Goal: Task Accomplishment & Management: Complete application form

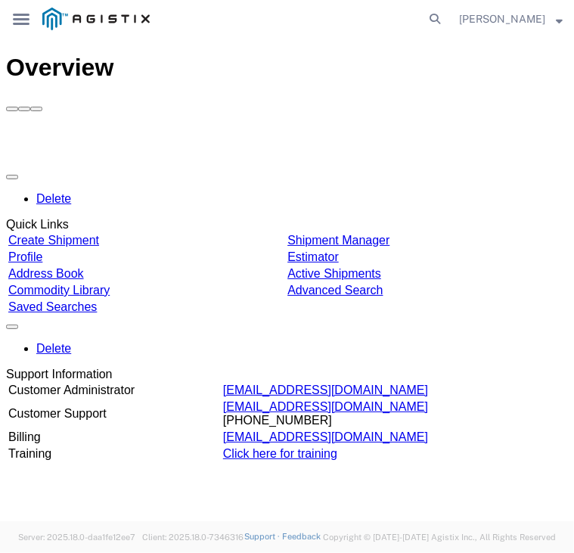
click at [18, 174] on button "button" at bounding box center [12, 176] width 12 height 5
click at [18, 328] on button "button" at bounding box center [12, 326] width 12 height 5
click at [381, 422] on td "[EMAIL_ADDRESS][DOMAIN_NAME] [PHONE_NUMBER]" at bounding box center [394, 413] width 344 height 29
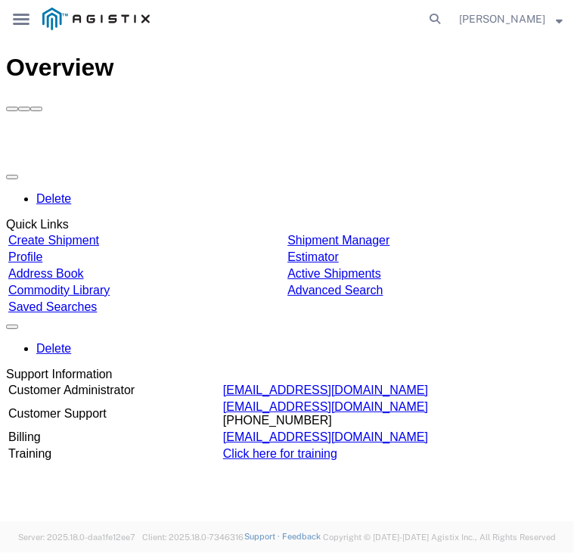
drag, startPoint x: 381, startPoint y: 422, endPoint x: 381, endPoint y: 414, distance: 8.3
click at [381, 414] on td "[EMAIL_ADDRESS][DOMAIN_NAME] [PHONE_NUMBER]" at bounding box center [394, 413] width 344 height 29
click at [18, 327] on button "button" at bounding box center [12, 326] width 12 height 5
click at [470, 298] on div "Delete Quick Links Create Shipment Shipment Manager Profile Estimator Address B…" at bounding box center [287, 314] width 562 height 296
drag, startPoint x: 372, startPoint y: 412, endPoint x: 287, endPoint y: 419, distance: 85.0
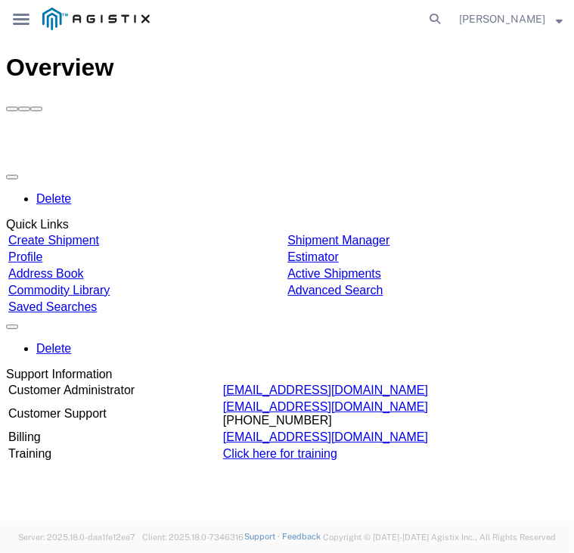
click at [287, 419] on tr "Customer Support [EMAIL_ADDRESS][DOMAIN_NAME] [PHONE_NUMBER]" at bounding box center [287, 413] width 559 height 29
drag, startPoint x: 287, startPoint y: 419, endPoint x: 466, endPoint y: 328, distance: 200.2
click at [466, 367] on div "Support Information" at bounding box center [287, 374] width 562 height 14
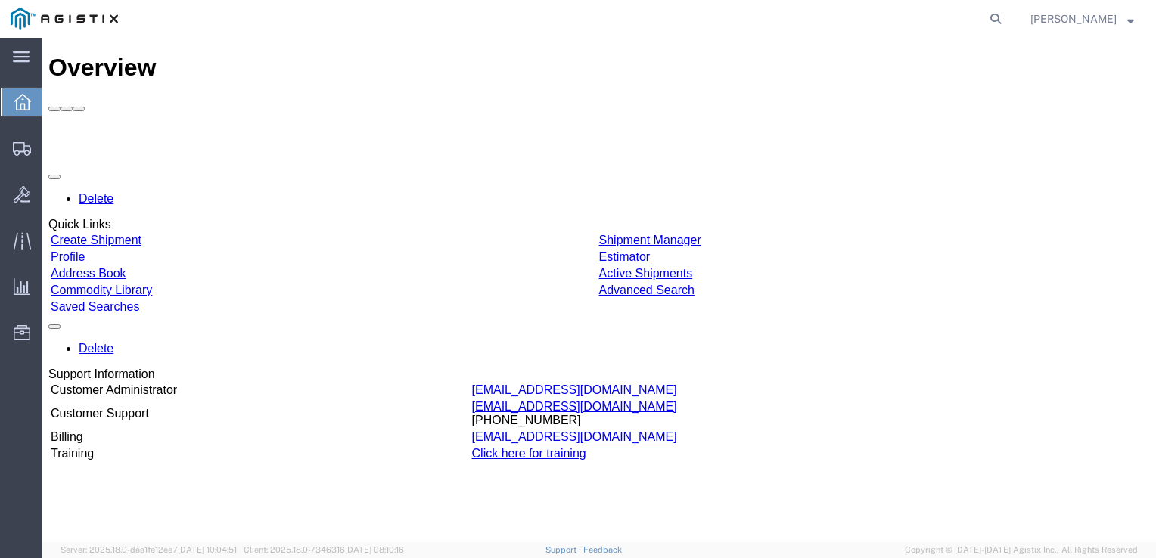
click at [490, 112] on div at bounding box center [598, 139] width 1101 height 54
click at [551, 296] on div "Delete Quick Links Create Shipment Shipment Manager Profile Estimator Address B…" at bounding box center [598, 314] width 1101 height 296
drag, startPoint x: 551, startPoint y: 296, endPoint x: 593, endPoint y: 305, distance: 43.2
click at [573, 305] on div "Delete Quick Links Create Shipment Shipment Manager Profile Estimator Address B…" at bounding box center [598, 314] width 1101 height 296
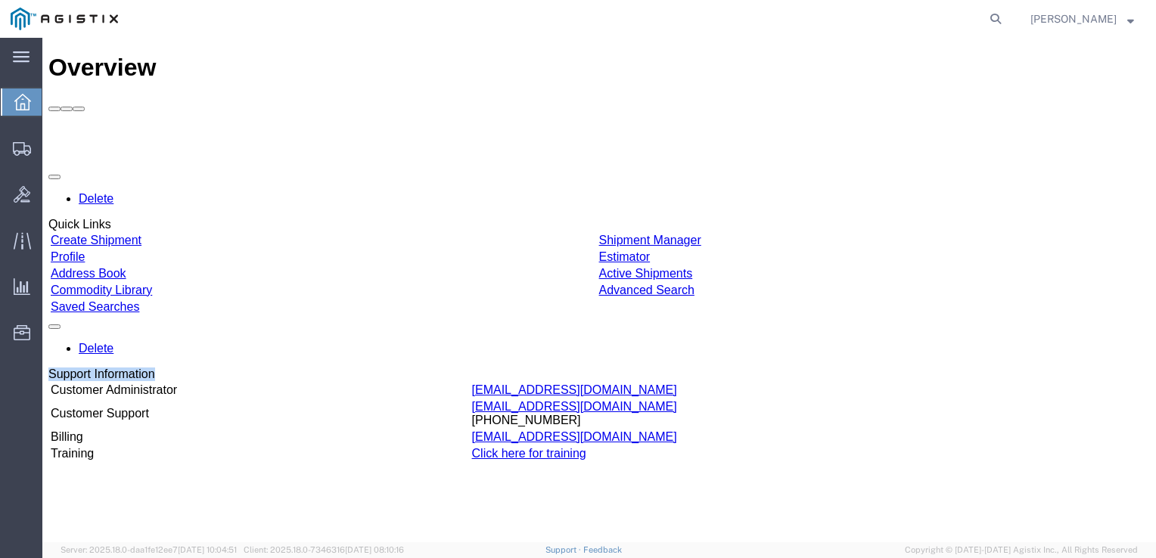
click at [573, 305] on div "Delete Quick Links Create Shipment Shipment Manager Profile Estimator Address B…" at bounding box center [598, 314] width 1101 height 296
click at [551, 322] on div "Delete Support Information" at bounding box center [598, 348] width 1101 height 65
click at [549, 300] on div "Delete Quick Links Create Shipment Shipment Manager Profile Estimator Address B…" at bounding box center [598, 314] width 1101 height 296
drag, startPoint x: 690, startPoint y: 414, endPoint x: 614, endPoint y: 425, distance: 76.5
click at [573, 425] on td "[EMAIL_ADDRESS][DOMAIN_NAME] [PHONE_NUMBER]" at bounding box center [809, 413] width 677 height 29
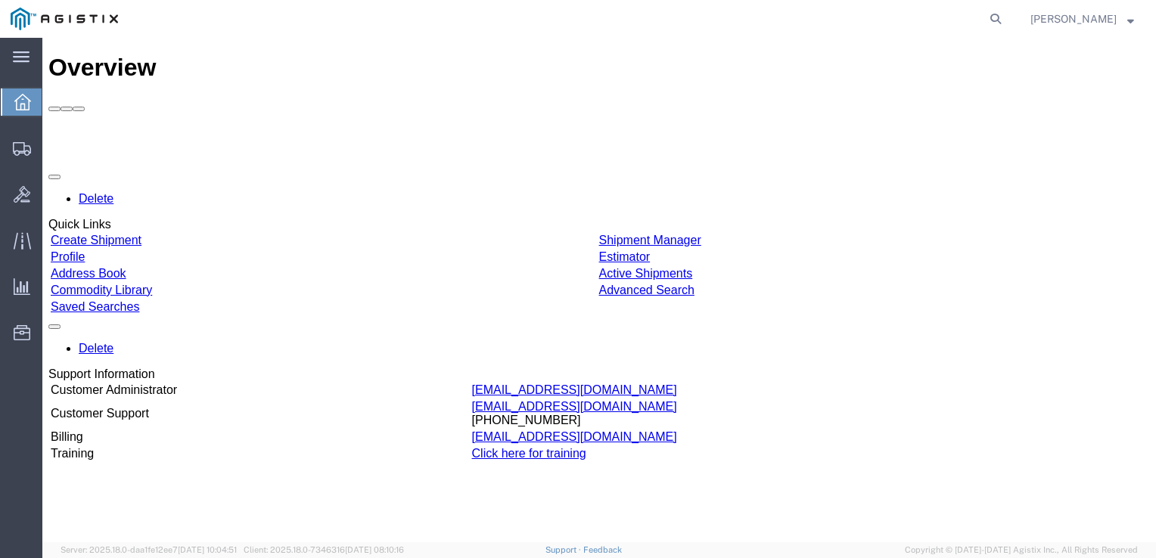
drag, startPoint x: 614, startPoint y: 425, endPoint x: 560, endPoint y: 407, distance: 57.4
click at [470, 407] on td "Customer Support" at bounding box center [260, 413] width 420 height 29
click at [573, 293] on div "Delete Quick Links Create Shipment Shipment Manager Profile Estimator Address B…" at bounding box center [598, 314] width 1101 height 296
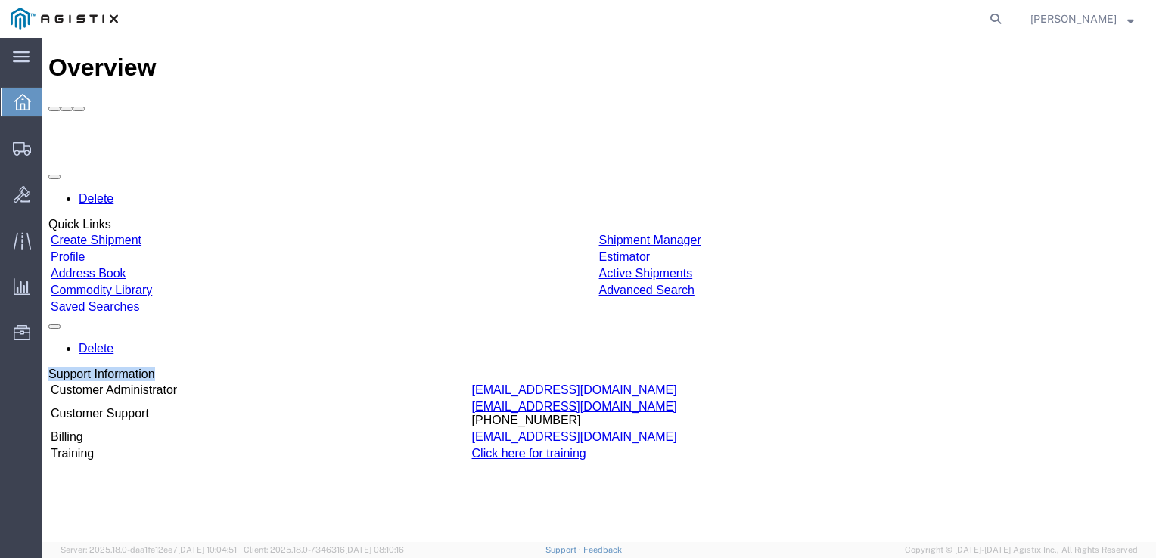
click at [573, 292] on div "Delete Quick Links Create Shipment Shipment Manager Profile Estimator Address B…" at bounding box center [598, 314] width 1101 height 296
click at [573, 293] on div "Delete Quick Links Create Shipment Shipment Manager Profile Estimator Address B…" at bounding box center [598, 314] width 1101 height 296
click at [573, 298] on div "Delete Quick Links Create Shipment Shipment Manager Profile Estimator Address B…" at bounding box center [598, 314] width 1101 height 296
click at [390, 298] on div "Delete Quick Links Create Shipment Shipment Manager Profile Estimator Address B…" at bounding box center [598, 314] width 1101 height 296
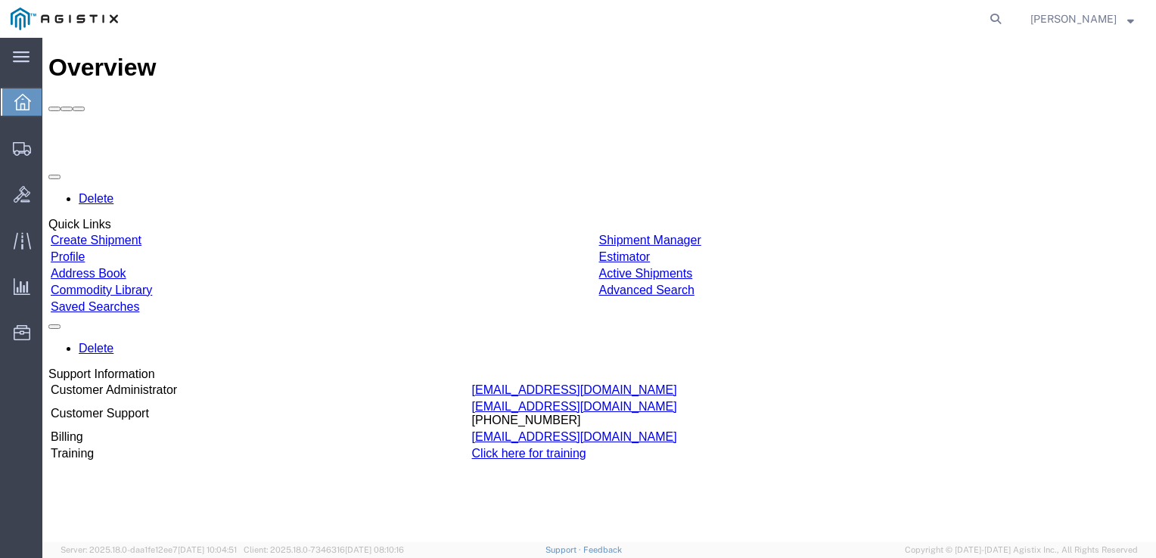
drag, startPoint x: 696, startPoint y: 421, endPoint x: 603, endPoint y: 426, distance: 93.2
click at [573, 426] on tr "Customer Support [EMAIL_ADDRESS][DOMAIN_NAME] [PHONE_NUMBER]" at bounding box center [599, 413] width 1098 height 29
drag, startPoint x: 603, startPoint y: 426, endPoint x: 545, endPoint y: 307, distance: 132.3
click at [545, 307] on div "Delete Quick Links Create Shipment Shipment Manager Profile Estimator Address B…" at bounding box center [598, 314] width 1101 height 296
click at [206, 295] on div "Delete Quick Links Create Shipment Shipment Manager Profile Estimator Address B…" at bounding box center [598, 314] width 1101 height 296
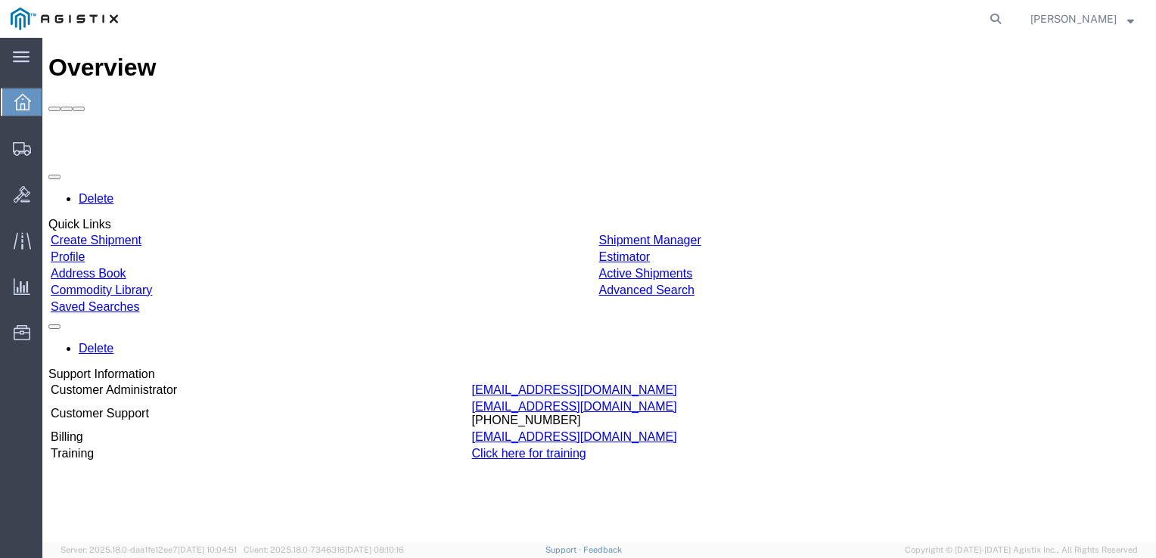
click at [206, 295] on div "Delete Quick Links Create Shipment Shipment Manager Profile Estimator Address B…" at bounding box center [598, 314] width 1101 height 296
click at [573, 300] on div "Delete Quick Links Create Shipment Shipment Manager Profile Estimator Address B…" at bounding box center [598, 314] width 1101 height 296
click at [573, 250] on link "Estimator" at bounding box center [624, 256] width 51 height 13
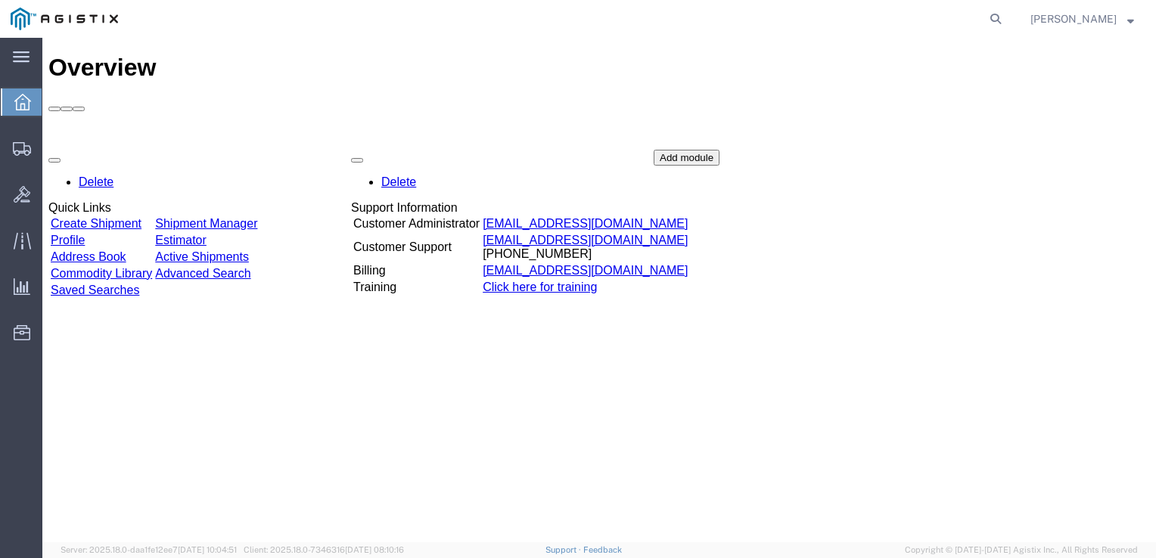
click at [573, 346] on div "Overview Delete Quick Links Create Shipment Shipment Manager Profile Estimator …" at bounding box center [598, 306] width 1101 height 504
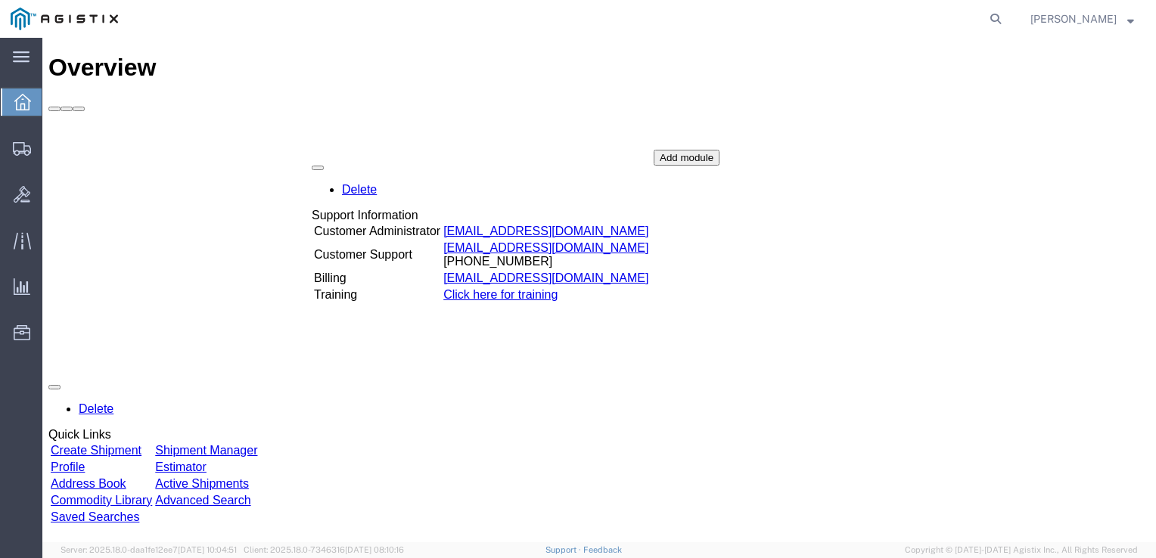
drag, startPoint x: 575, startPoint y: 187, endPoint x: 535, endPoint y: 195, distance: 40.2
click at [535, 195] on div "Delete Quick Links Create Shipment Shipment Manager Profile Estimator Address B…" at bounding box center [598, 377] width 1101 height 454
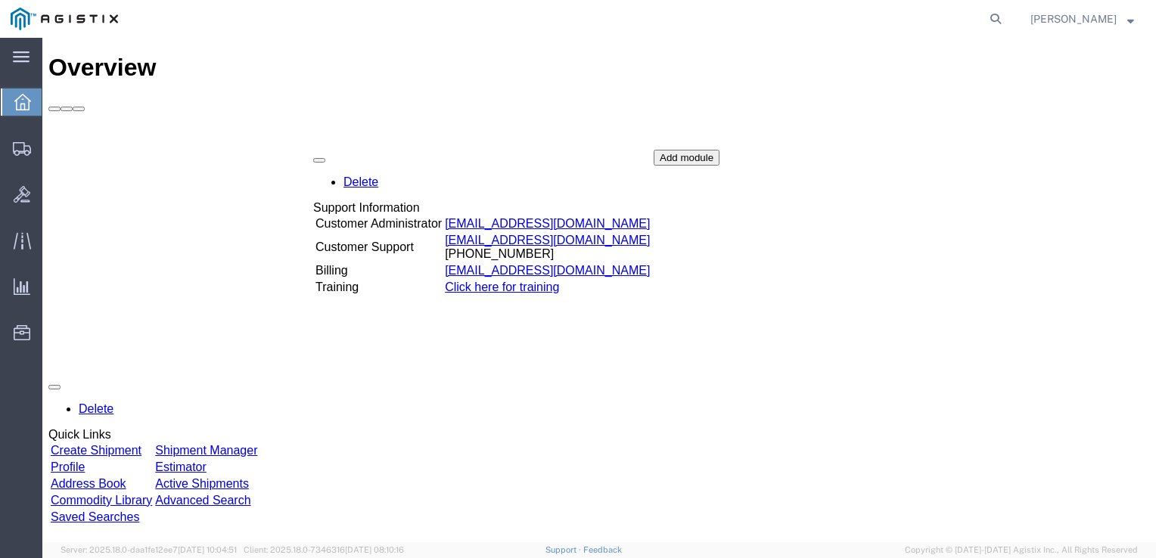
click at [573, 334] on div "Delete Quick Links Create Shipment Shipment Manager Profile Estimator Address B…" at bounding box center [598, 377] width 1101 height 454
click at [573, 332] on div "Delete Quick Links Create Shipment Shipment Manager Profile Estimator Address B…" at bounding box center [598, 377] width 1101 height 454
click at [293, 213] on div "Delete Quick Links Create Shipment Shipment Manager Profile Estimator Address B…" at bounding box center [598, 377] width 1101 height 454
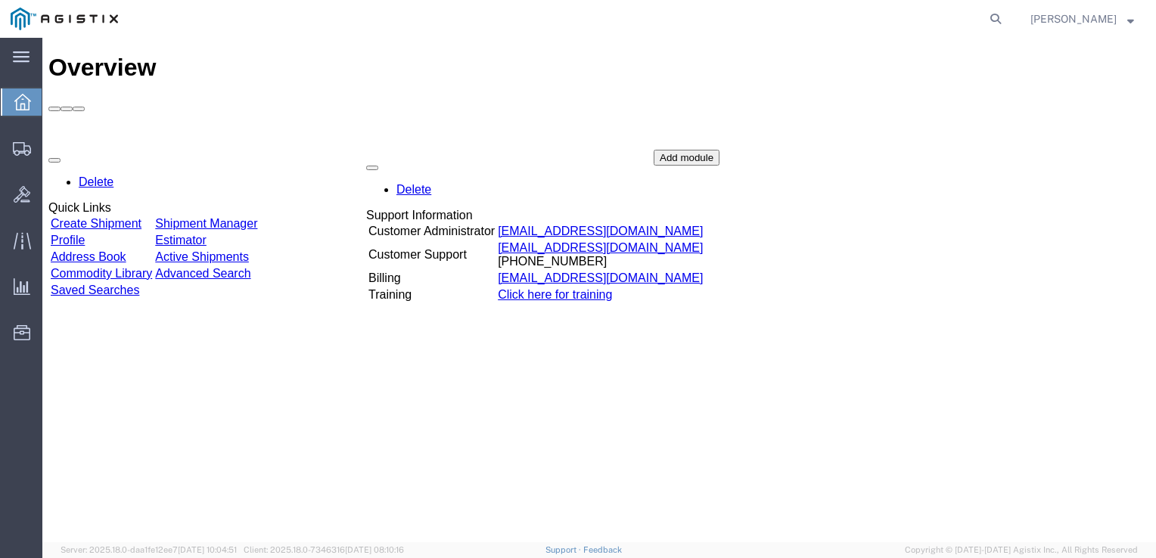
drag, startPoint x: 453, startPoint y: 119, endPoint x: 506, endPoint y: 126, distance: 53.5
click at [506, 150] on div "Delete Quick Links Create Shipment Shipment Manager Profile Estimator Address B…" at bounding box center [598, 263] width 1101 height 227
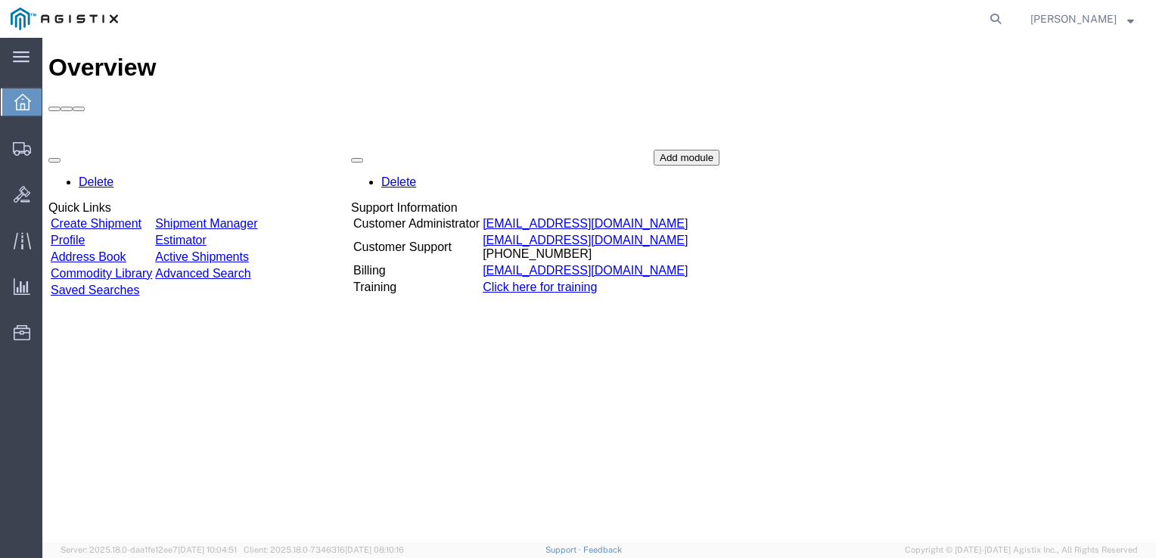
click at [573, 411] on div "Overview Delete Quick Links Create Shipment Shipment Manager Profile Estimator …" at bounding box center [598, 306] width 1101 height 504
click at [529, 381] on div "Overview Delete Quick Links Create Shipment Shipment Manager Profile Estimator …" at bounding box center [598, 306] width 1101 height 504
click at [547, 281] on link "Click here for training" at bounding box center [540, 287] width 114 height 13
click at [399, 370] on div "Overview Delete Quick Links Create Shipment Shipment Manager Profile Estimator …" at bounding box center [598, 306] width 1101 height 504
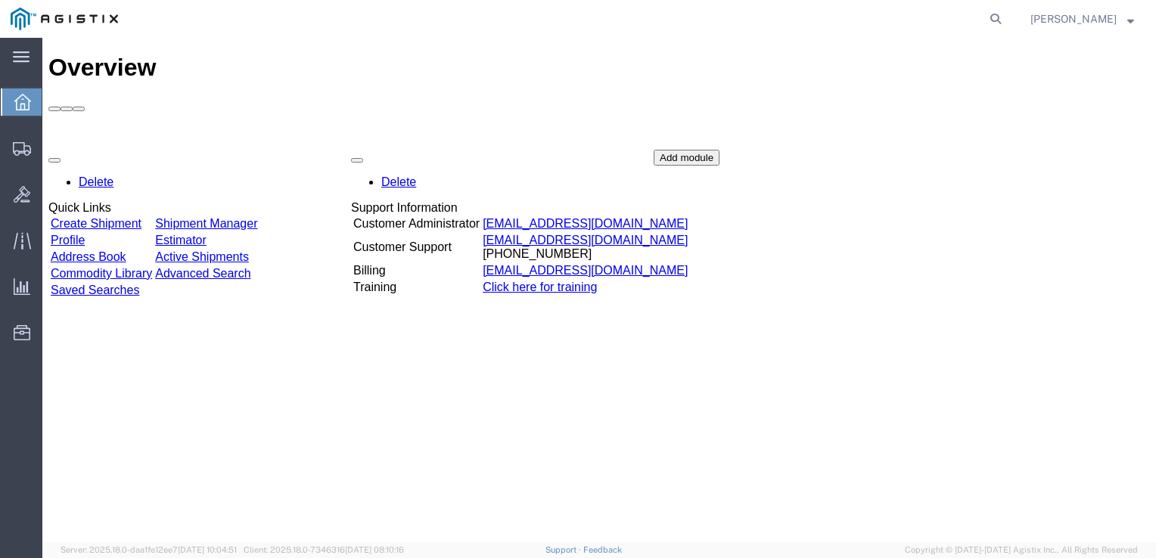
click at [573, 150] on div "Delete Quick Links Create Shipment Shipment Manager Profile Estimator Address B…" at bounding box center [598, 263] width 1101 height 227
click at [0, 0] on span "Create Shipment" at bounding box center [0, 0] width 0 height 0
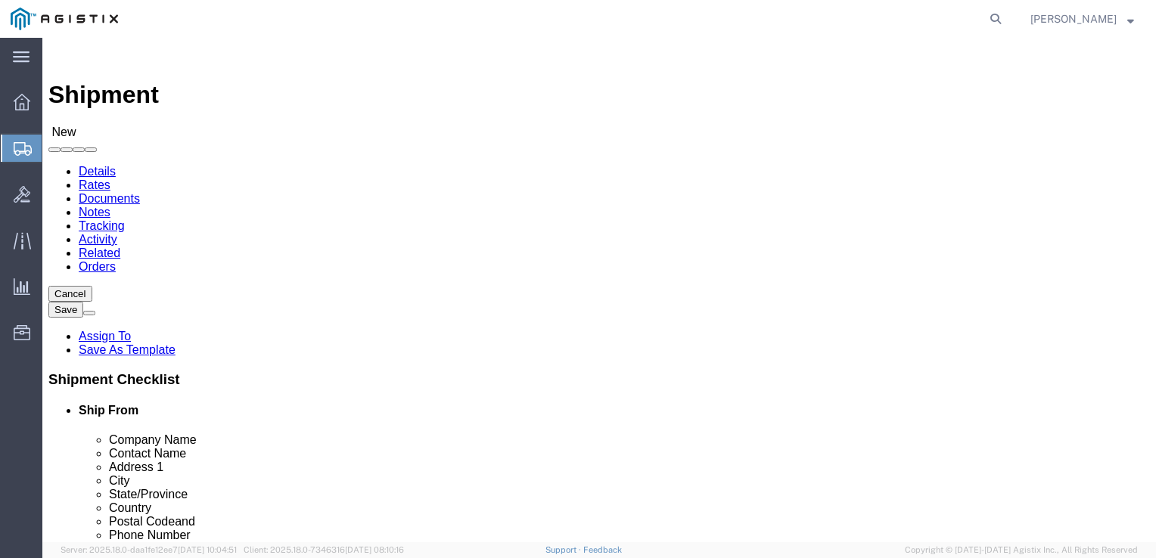
select select
click img
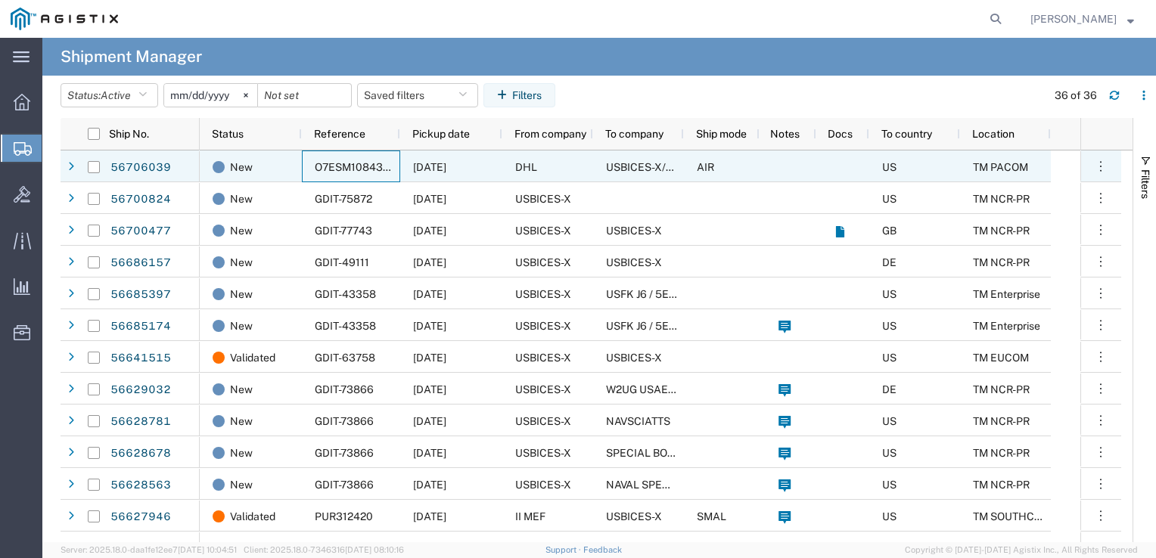
click at [358, 166] on span "O7ESM1084305," at bounding box center [357, 167] width 84 height 12
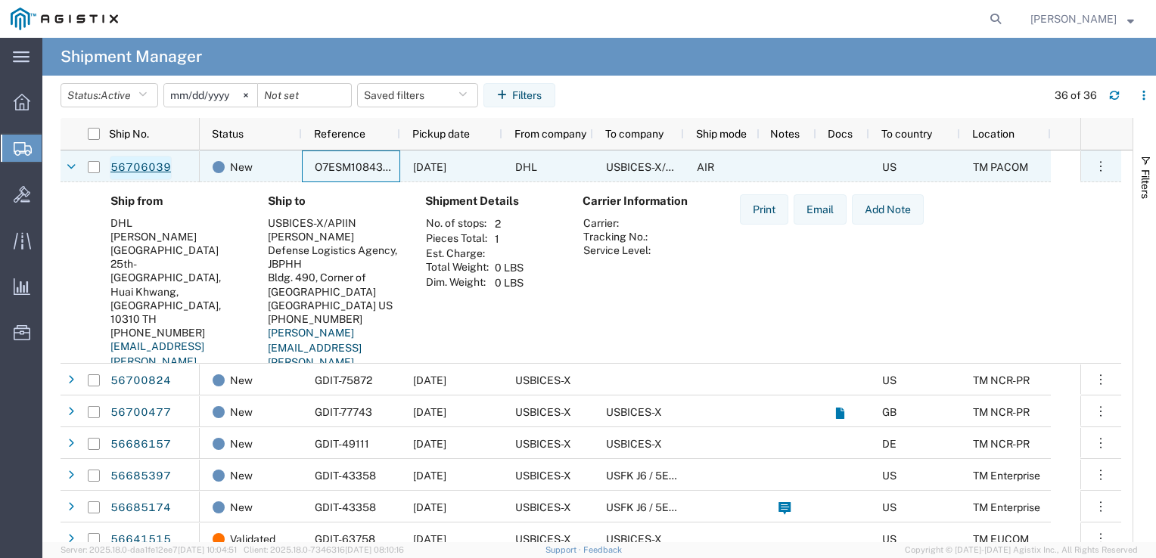
click at [148, 167] on link "56706039" at bounding box center [141, 168] width 62 height 24
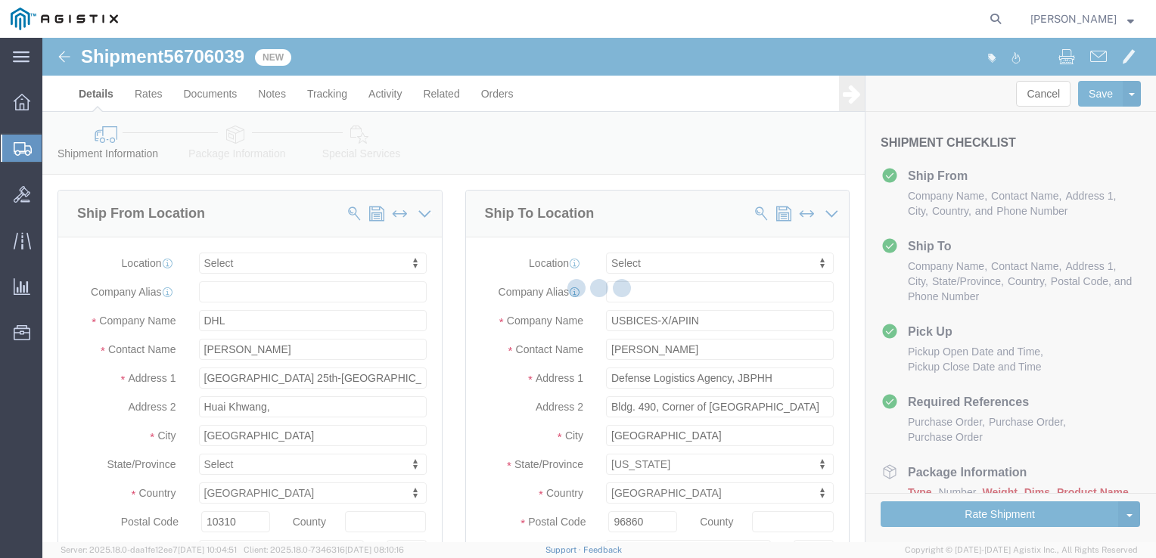
select select
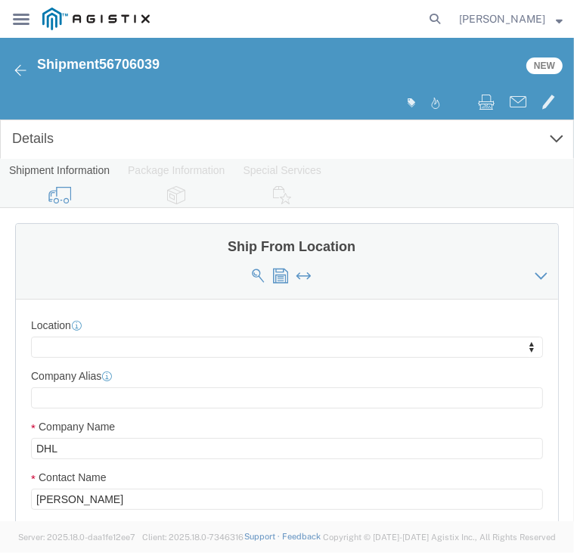
click img
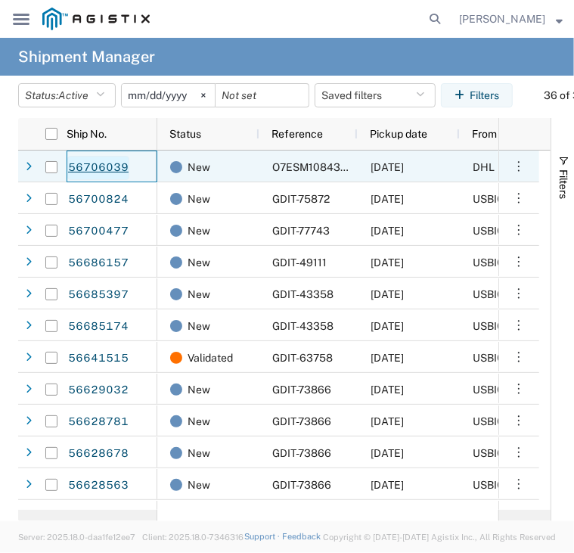
click at [105, 172] on link "56706039" at bounding box center [98, 168] width 62 height 24
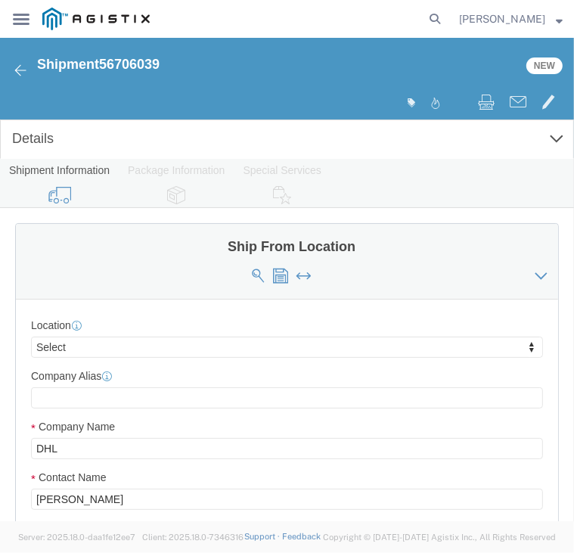
select select
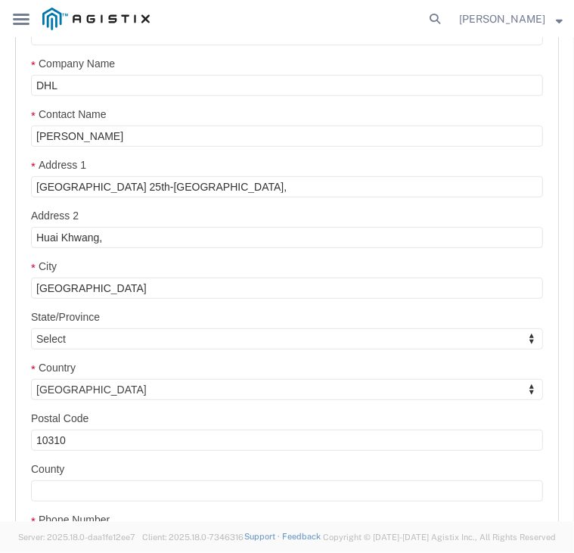
scroll to position [368, 0]
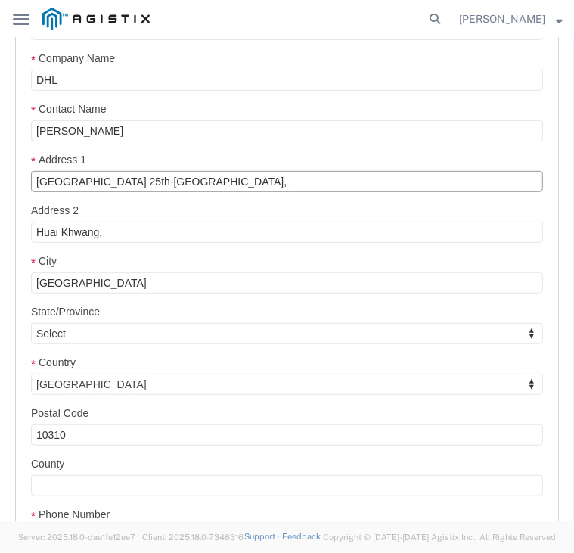
drag, startPoint x: 248, startPoint y: 146, endPoint x: -33, endPoint y: 166, distance: 282.1
click html "Shipment 56706039 New Details Rates Documents Notes Tracking Activity Related O…"
type input "[GEOGRAPHIC_DATA] [GEOGRAPHIC_DATA][STREET_ADDRESS]"
drag, startPoint x: 113, startPoint y: 195, endPoint x: 5, endPoint y: 200, distance: 109.0
click div "Ship From Location Location My Profile Location Master Location [GEOGRAPHIC_DAT…"
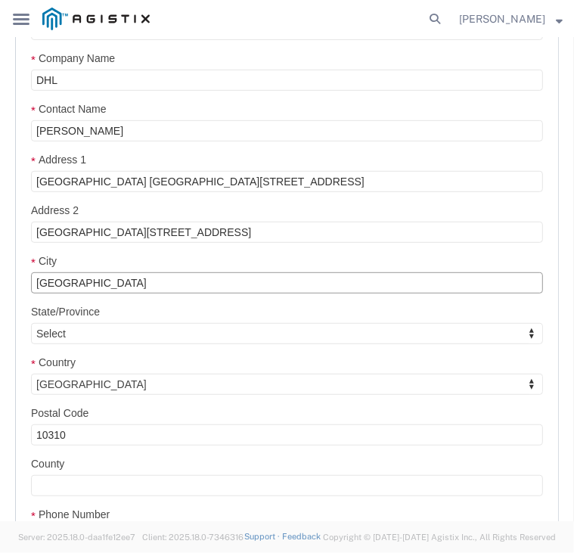
click input "[GEOGRAPHIC_DATA]"
click input "[GEOGRAPHIC_DATA][STREET_ADDRESS]"
type input "[GEOGRAPHIC_DATA], [GEOGRAPHIC_DATA]"
click input "10310"
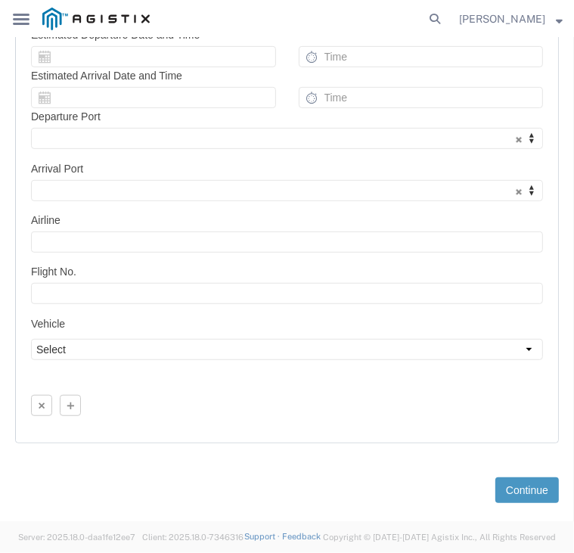
scroll to position [3240, 0]
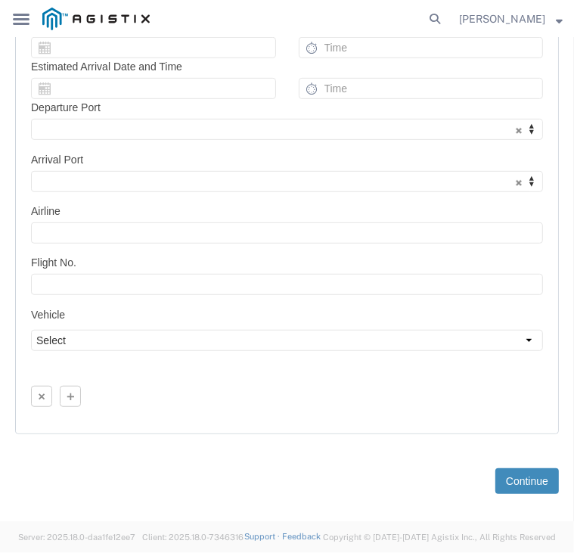
type input "10110"
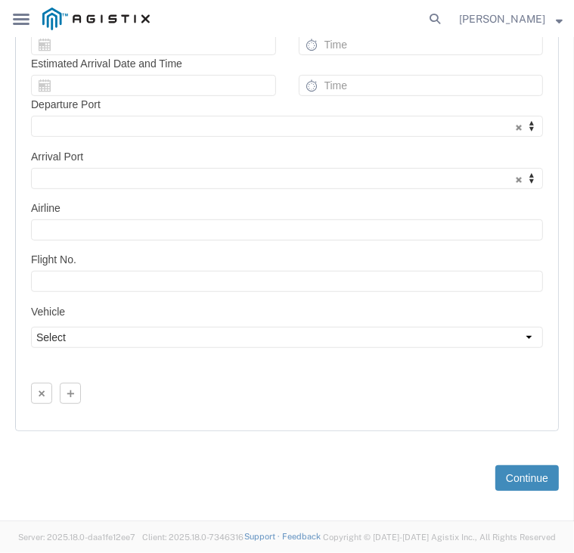
click button "Continue"
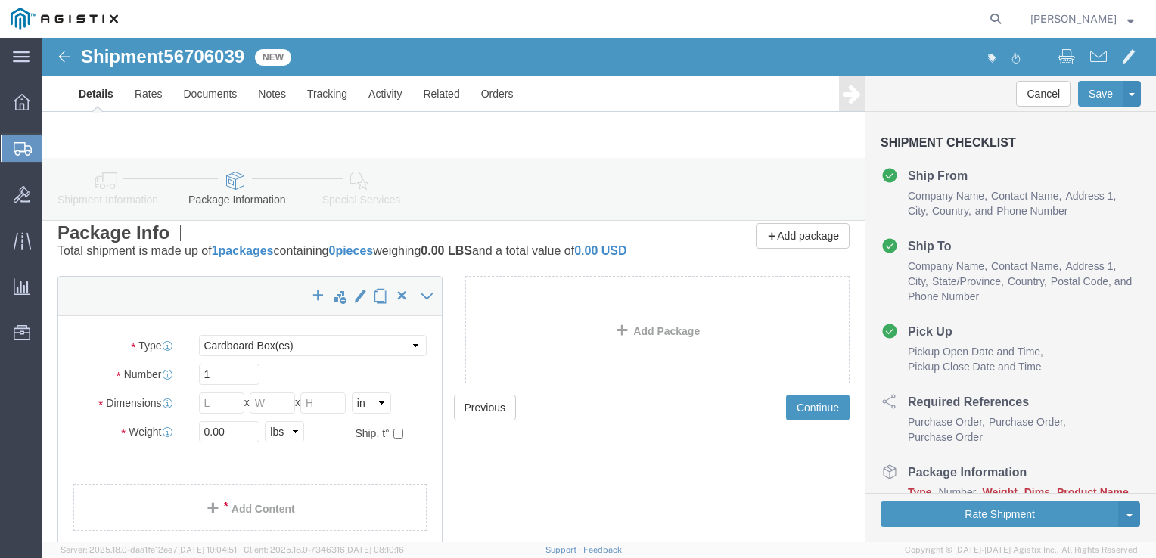
click img
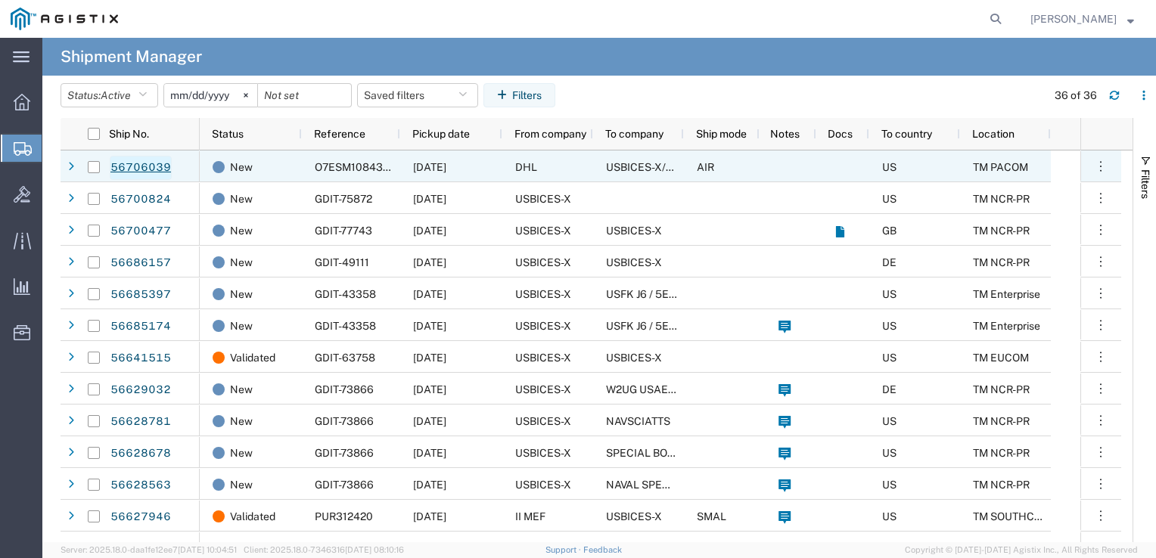
click at [161, 173] on link "56706039" at bounding box center [141, 168] width 62 height 24
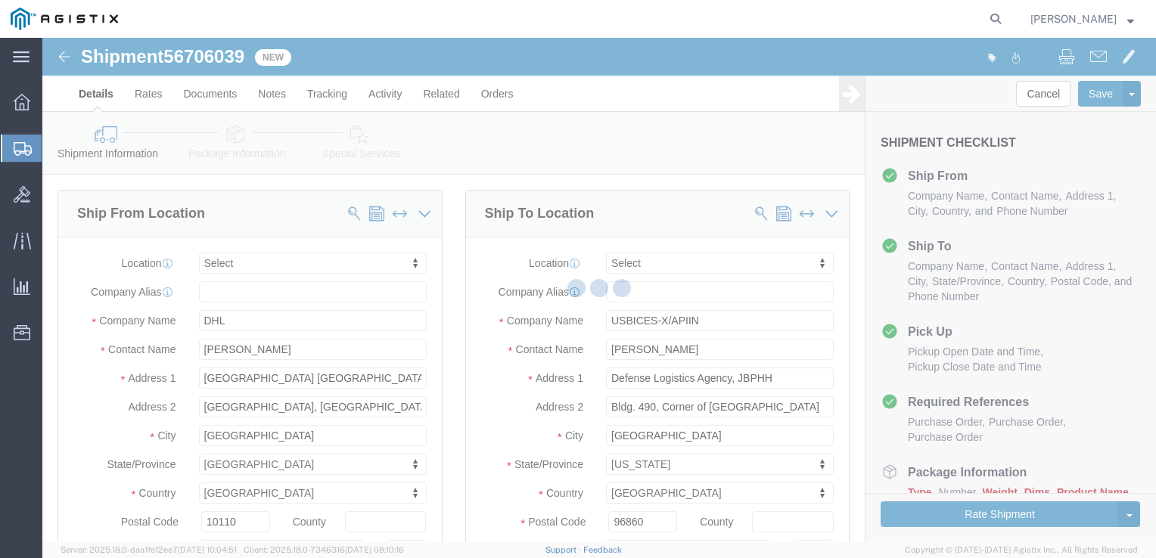
select select
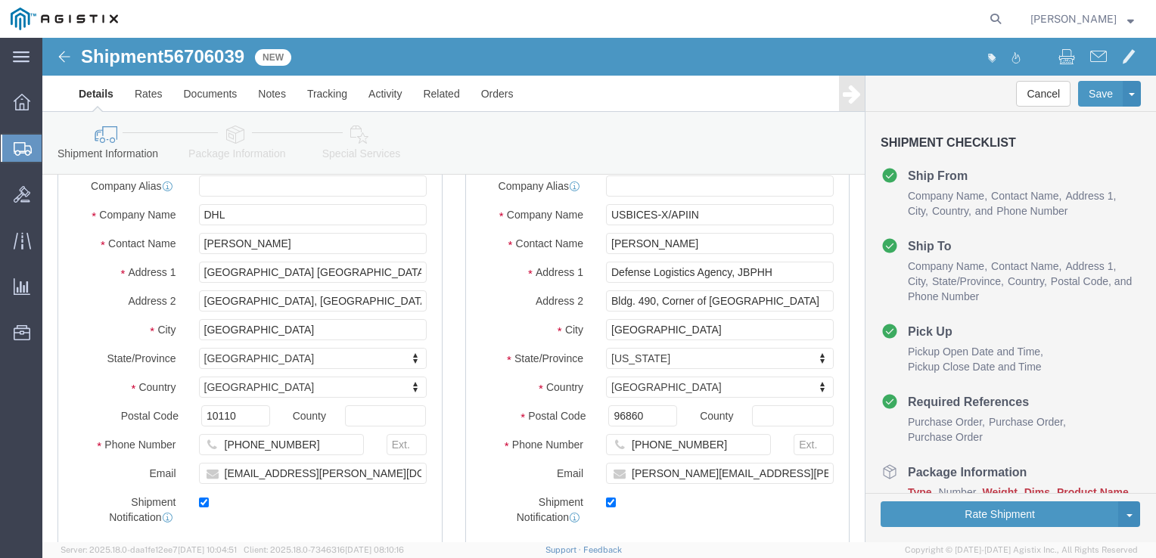
scroll to position [110, 0]
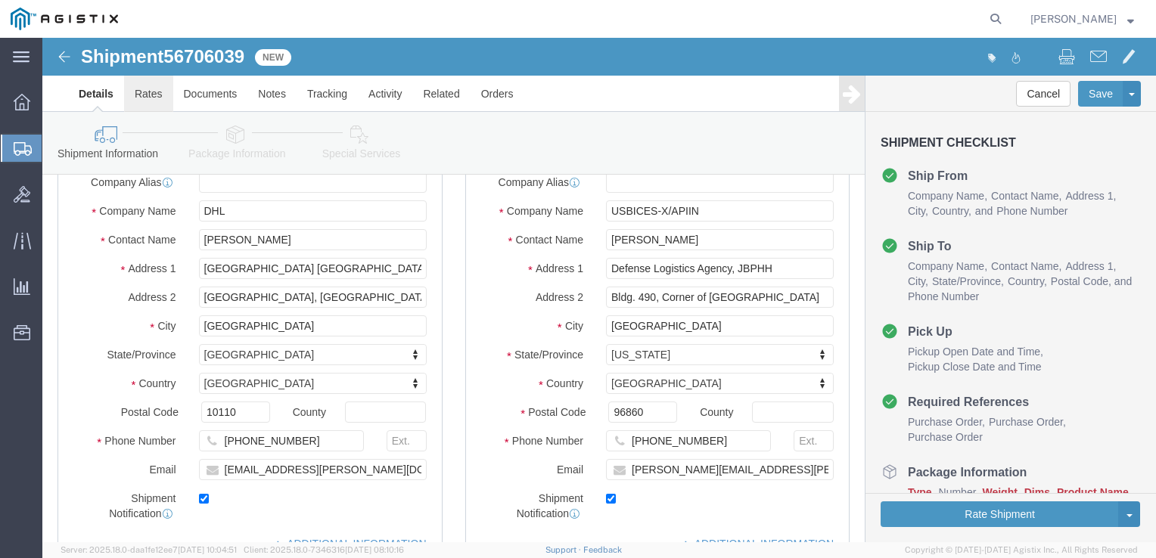
click link "Rates"
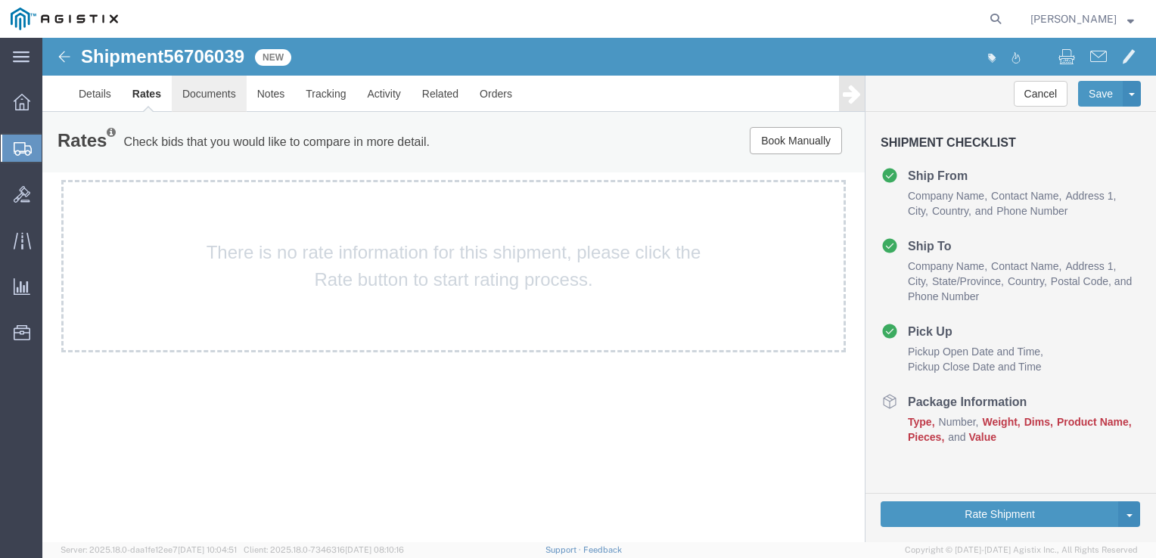
click at [213, 100] on link "Documents" at bounding box center [209, 94] width 75 height 36
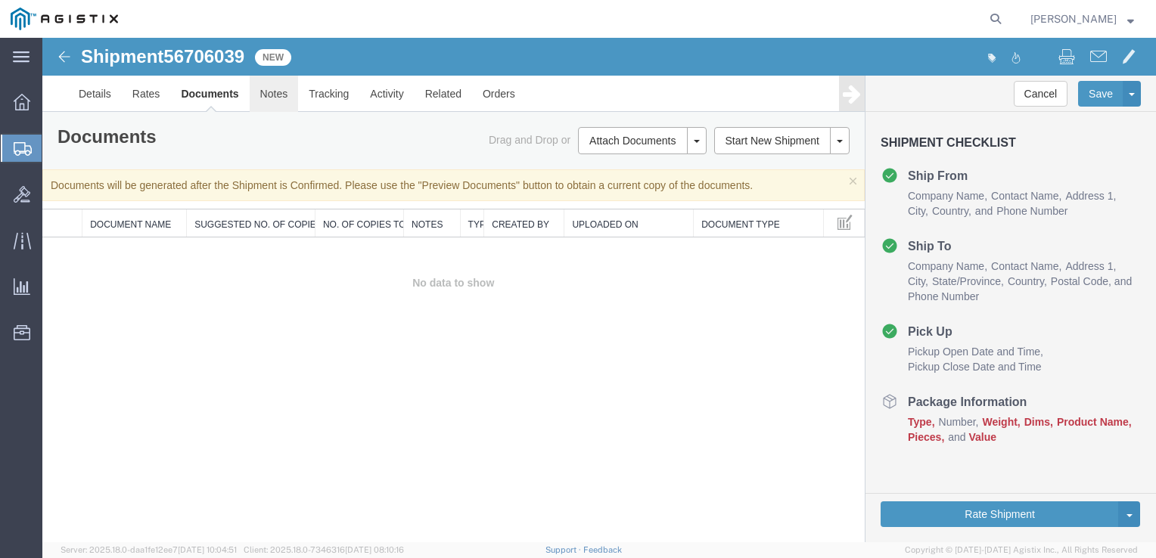
click at [278, 104] on link "Notes" at bounding box center [274, 94] width 49 height 36
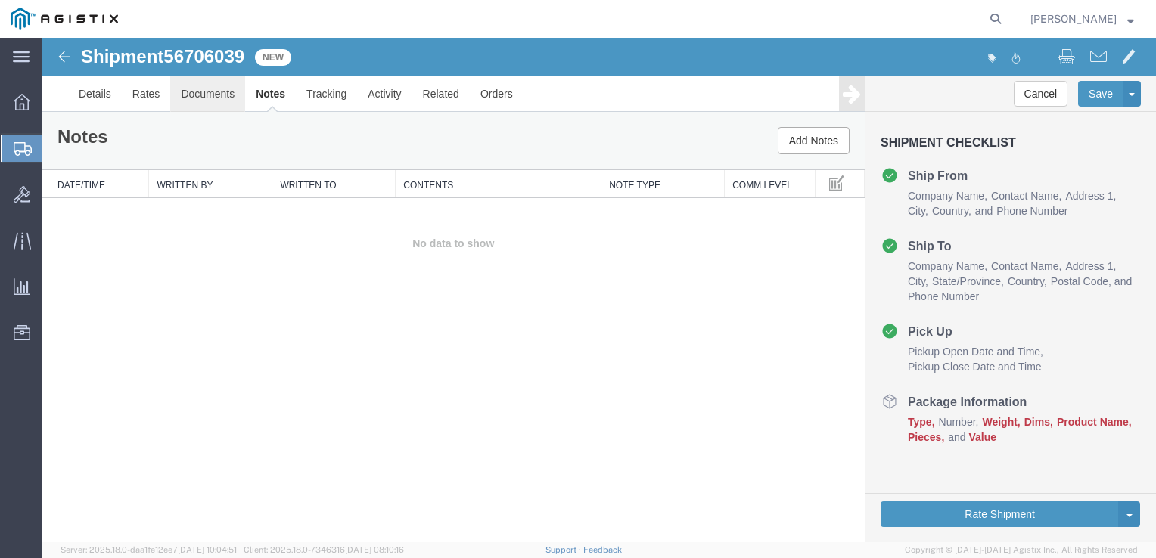
click at [224, 86] on link "Documents" at bounding box center [207, 94] width 75 height 36
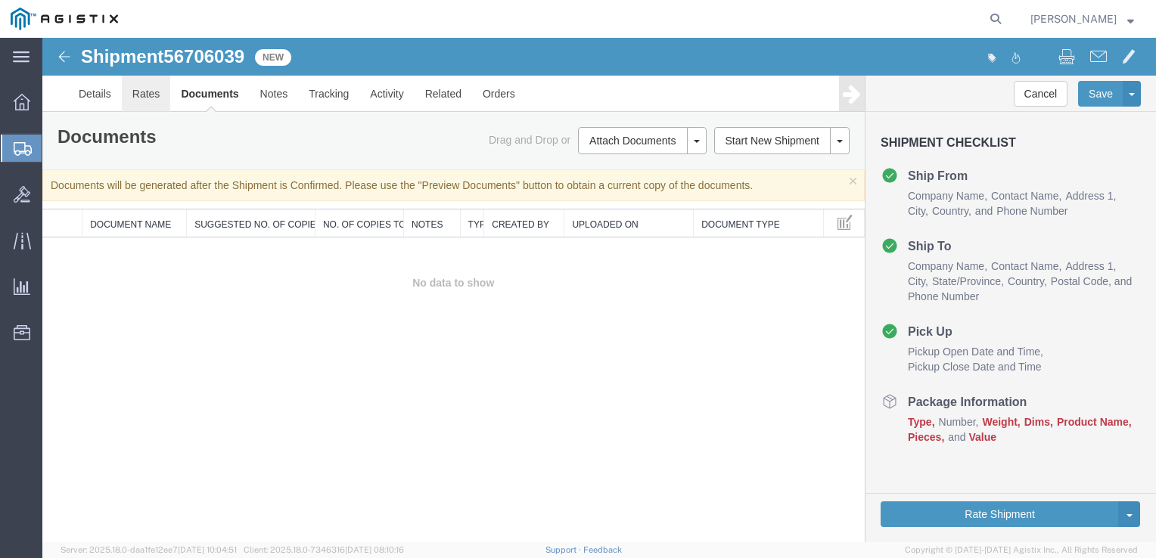
click at [153, 89] on link "Rates" at bounding box center [146, 94] width 49 height 36
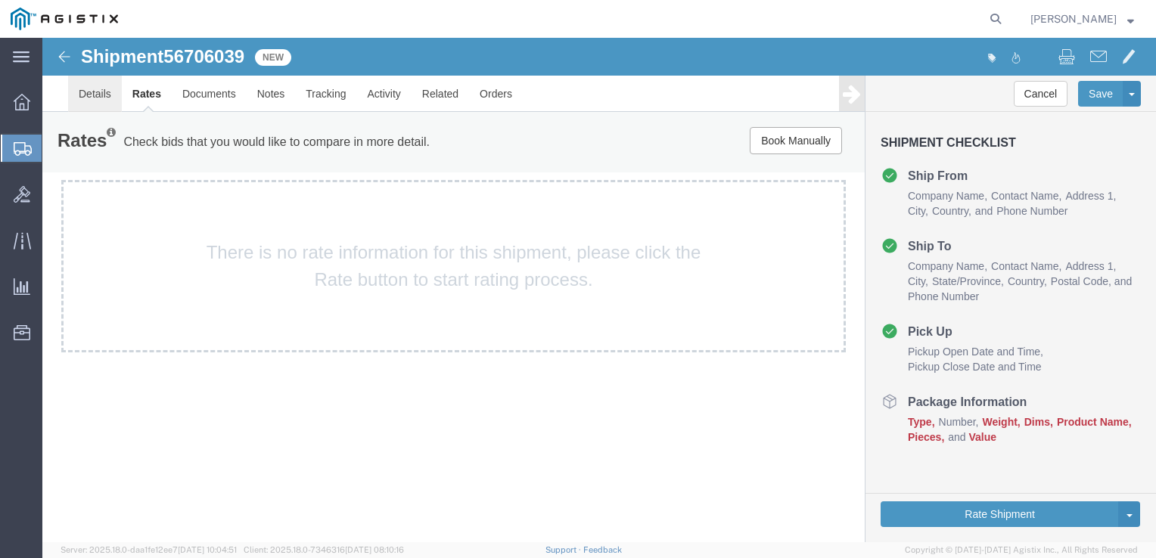
click at [91, 93] on link "Details" at bounding box center [95, 94] width 54 height 36
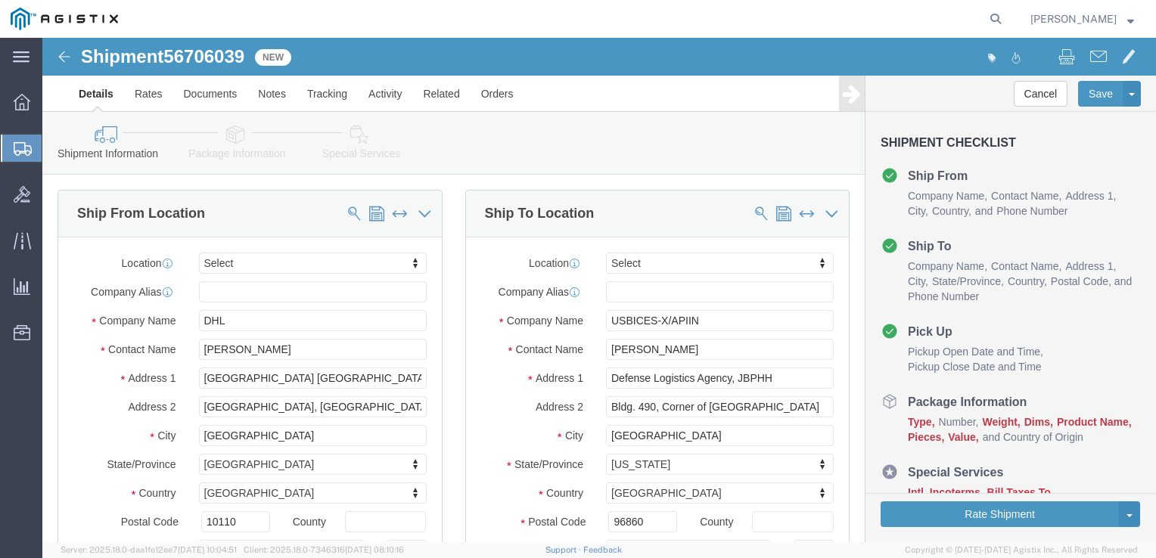
click div "Ship To Location"
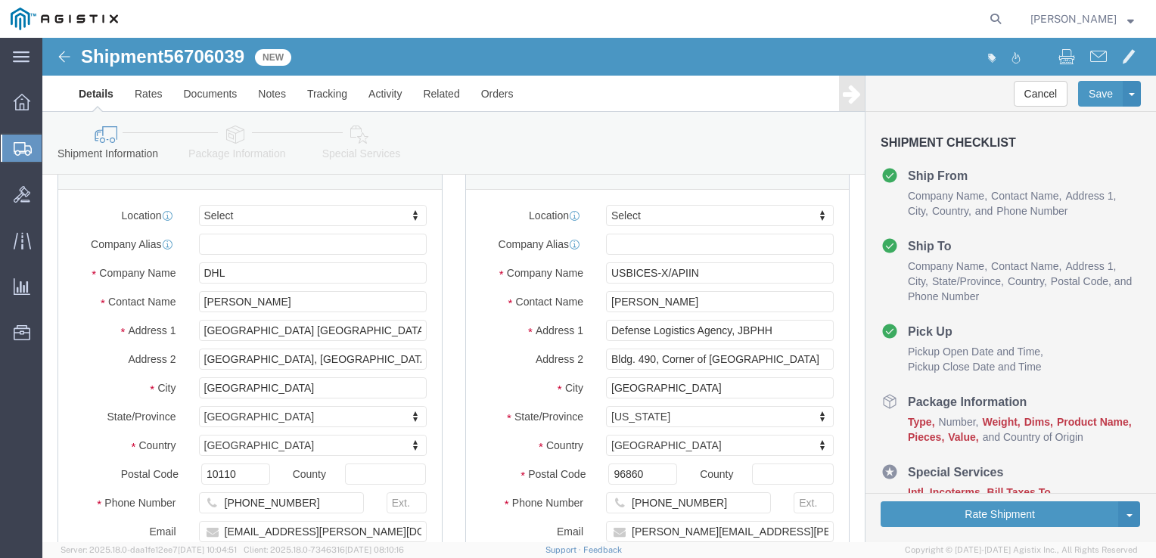
scroll to position [43, 0]
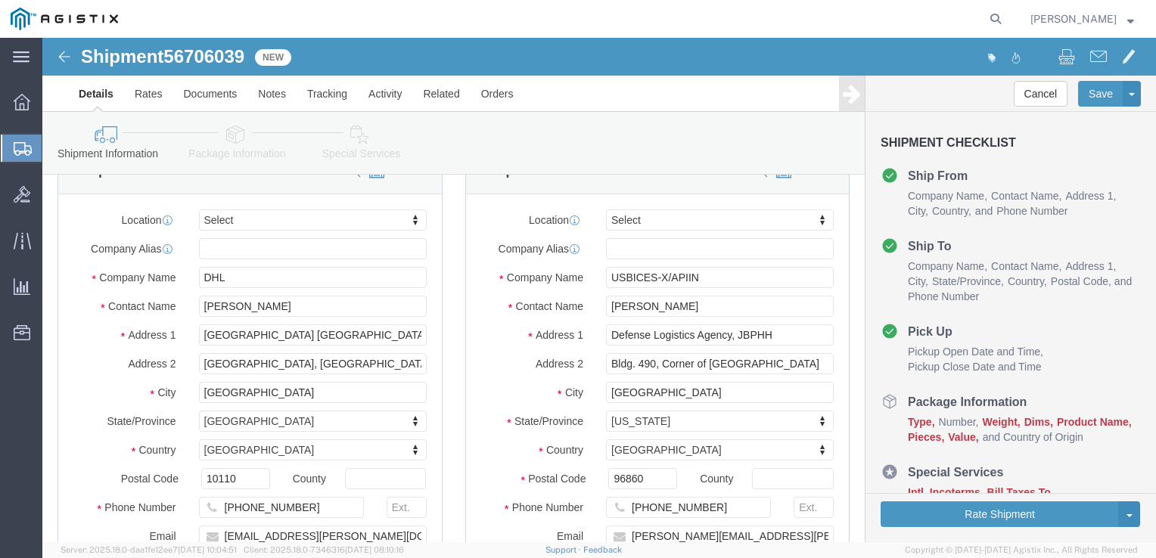
click div "Shipment Information Package Information Special Services Loading Routing"
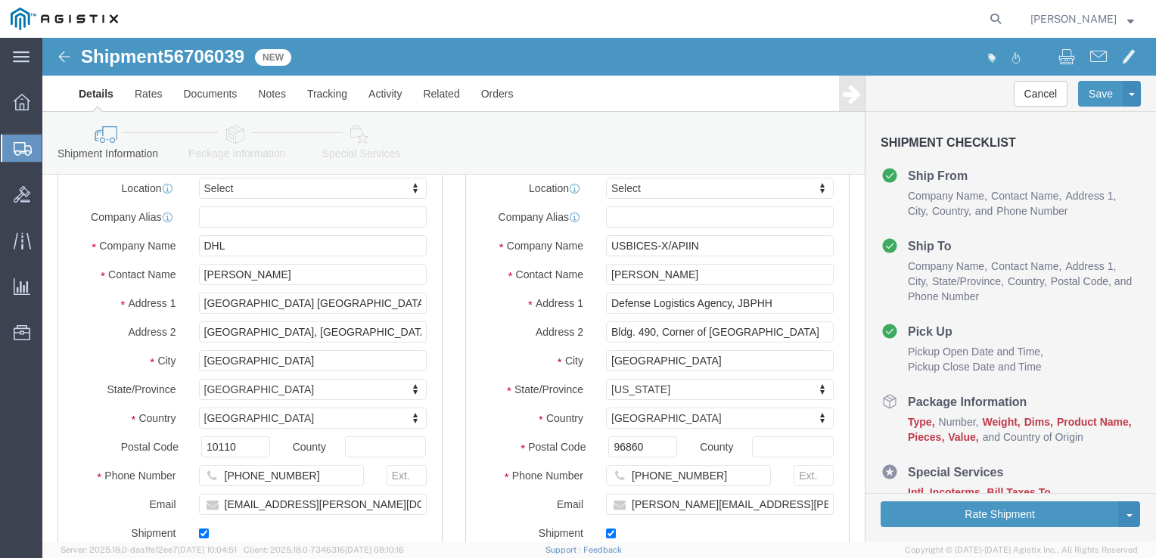
scroll to position [4, 0]
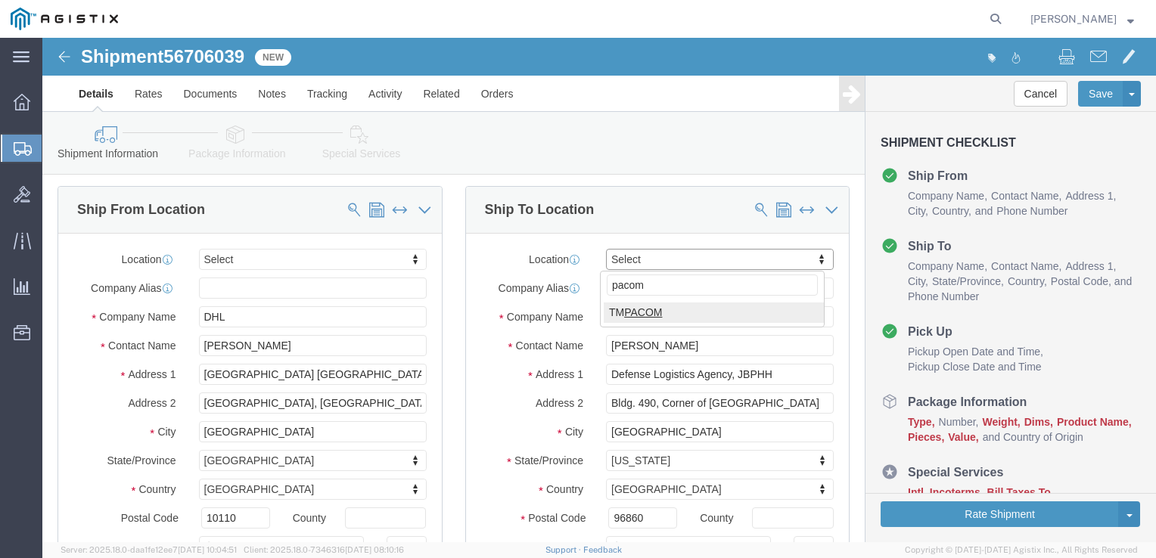
type input "pacom"
select select "34243"
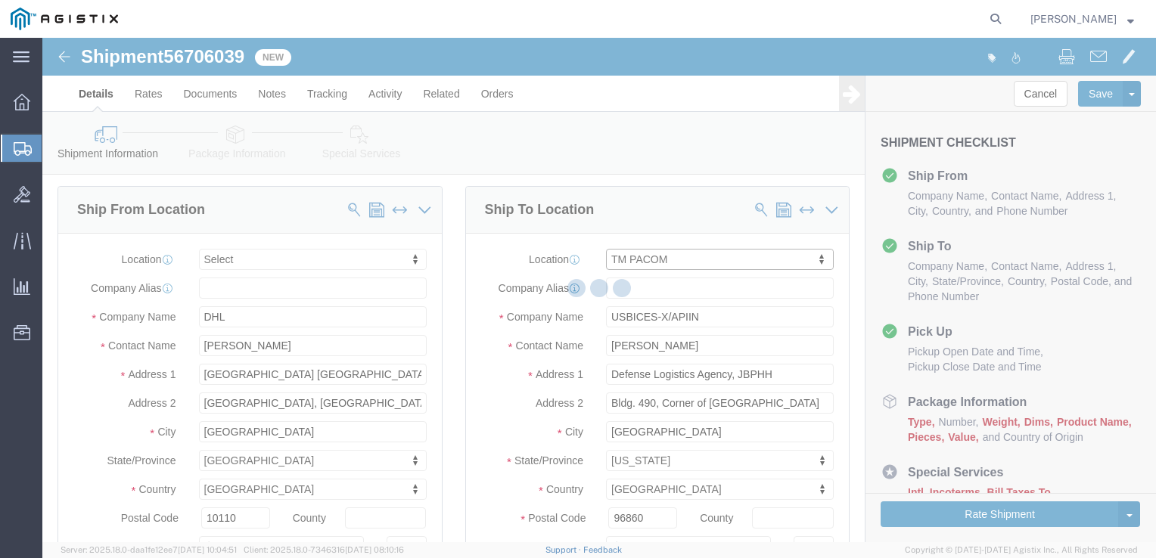
type input "USBICES-X"
type input "[PERSON_NAME]. Bldg. 700"
type input "Rm. 131"
type input "Camp [PERSON_NAME]"
type input "96819"
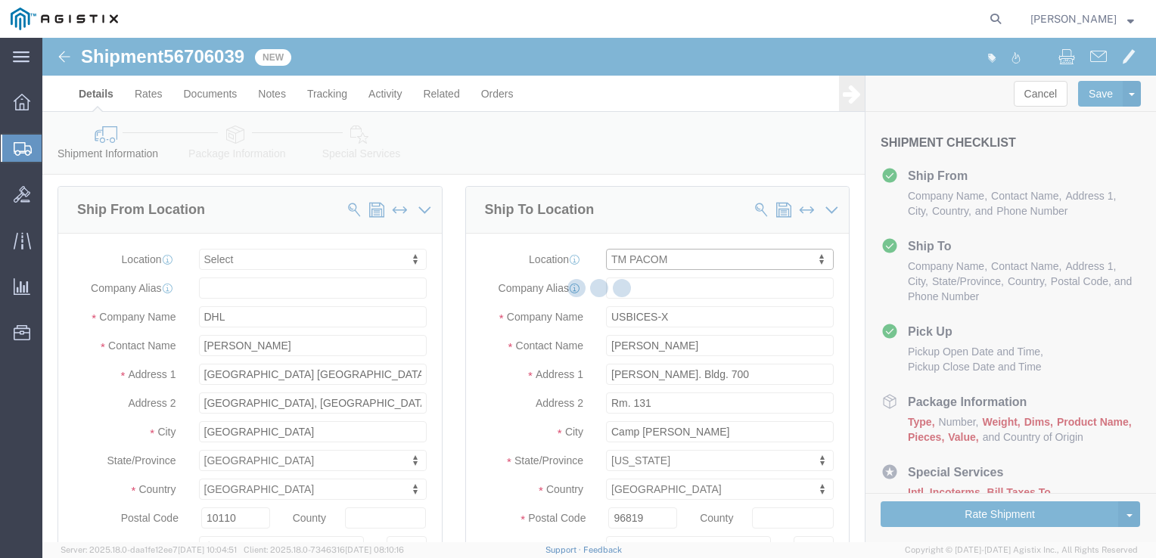
select select "HI"
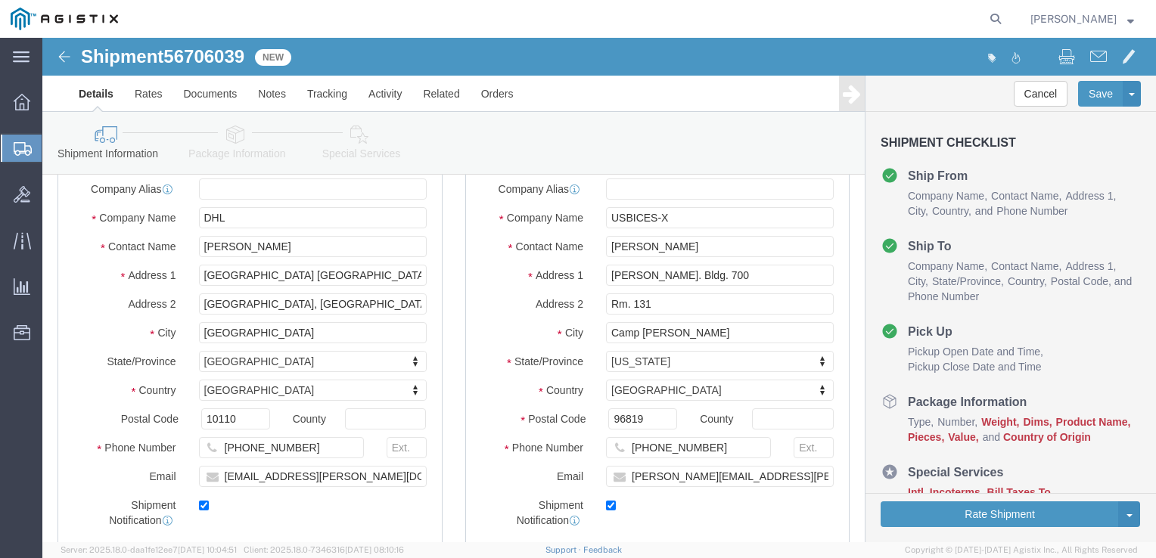
scroll to position [57, 0]
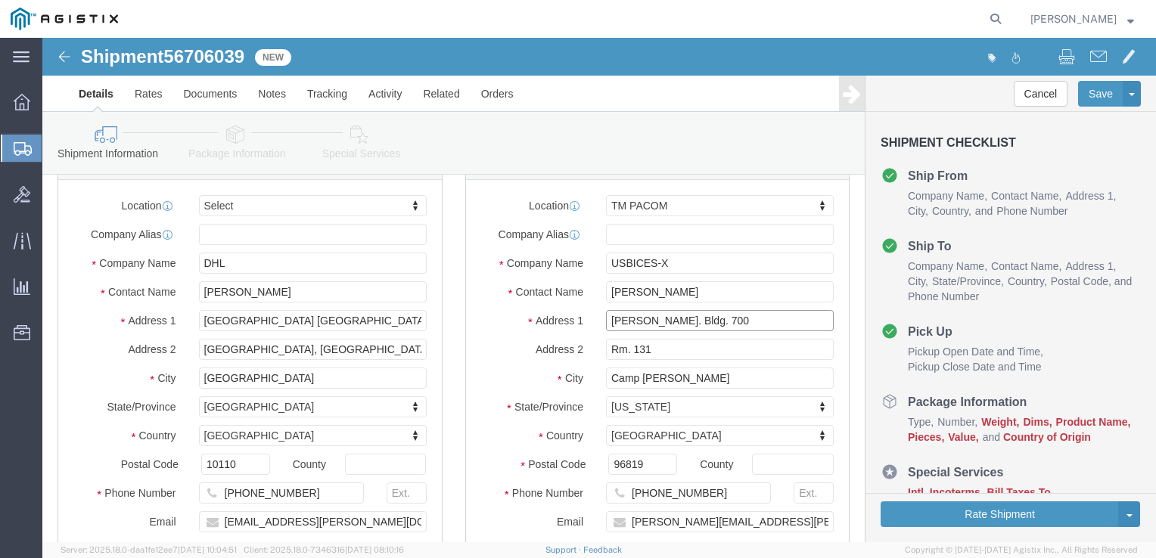
click input "[PERSON_NAME]. Bldg. 700"
type input "[PERSON_NAME]. Bldg. 700"
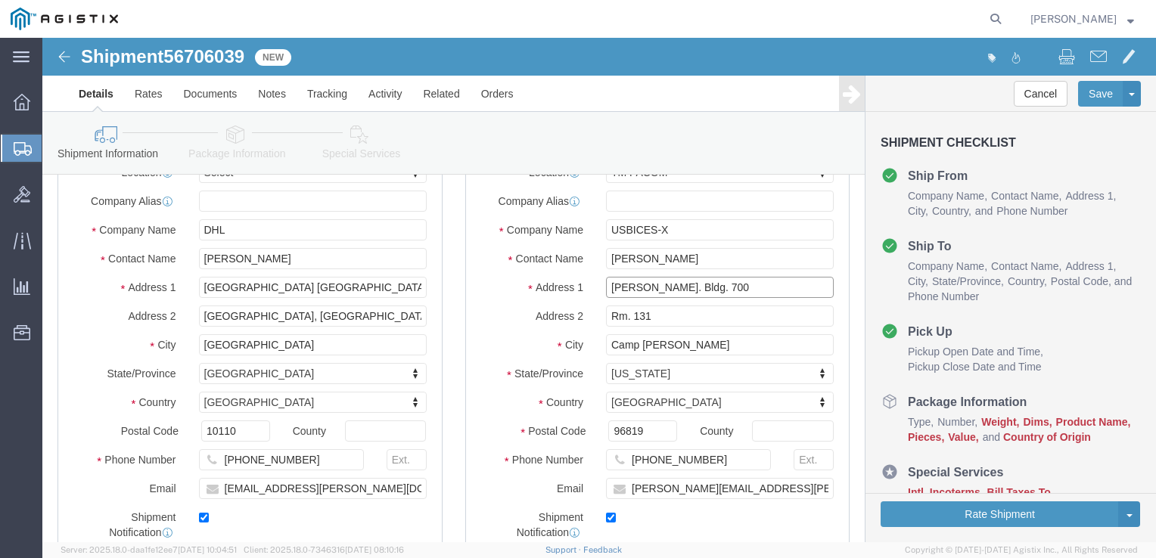
scroll to position [80, 0]
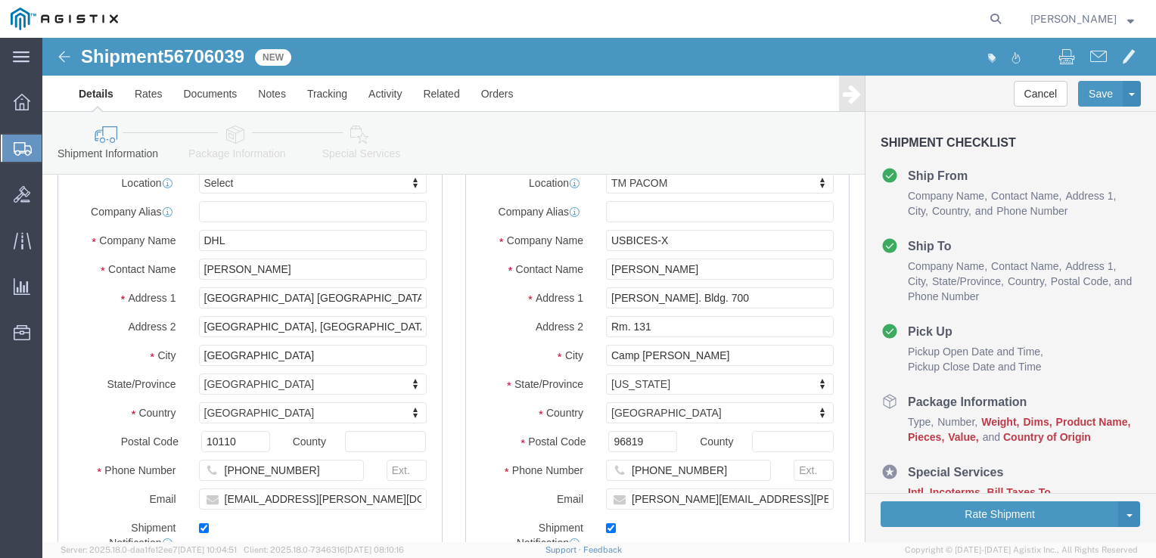
click div "Shipment Information Package Information Special Services Loading Routing"
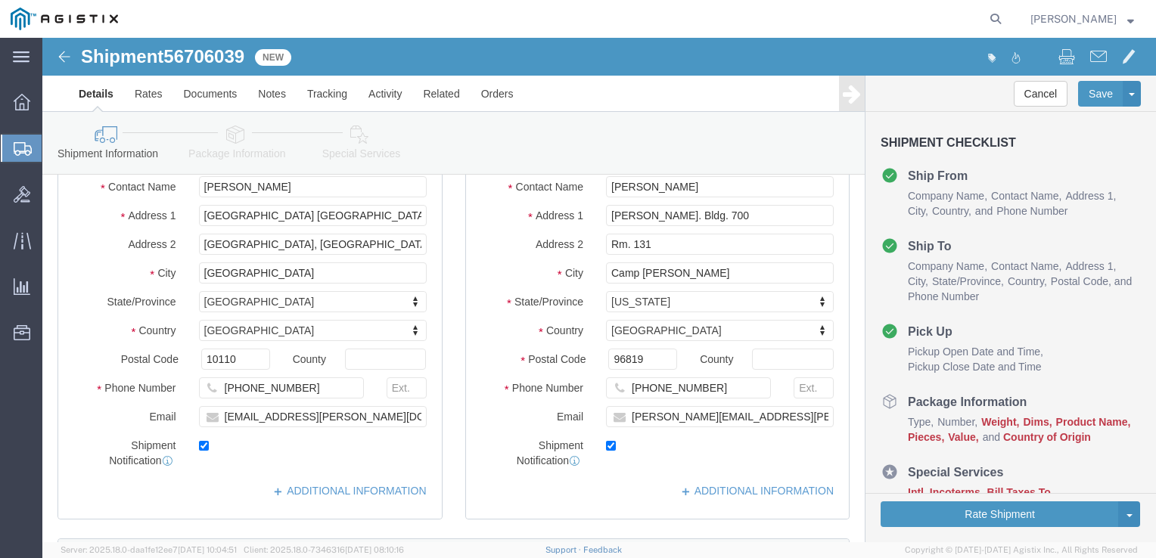
scroll to position [0, 0]
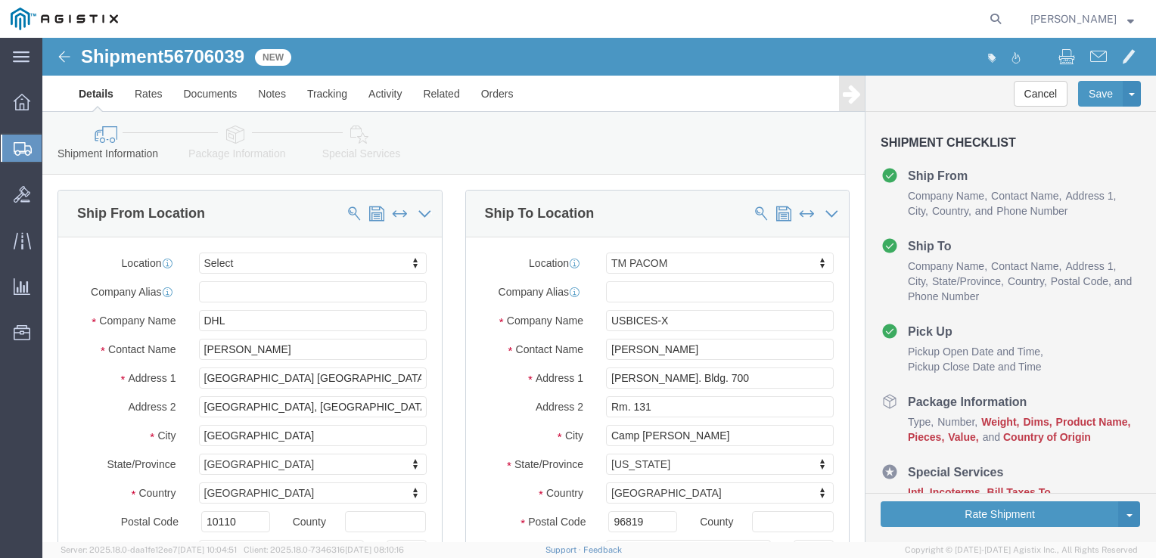
click div "Shipment Information Package Information Special Services Loading Routing"
